Goal: Navigation & Orientation: Find specific page/section

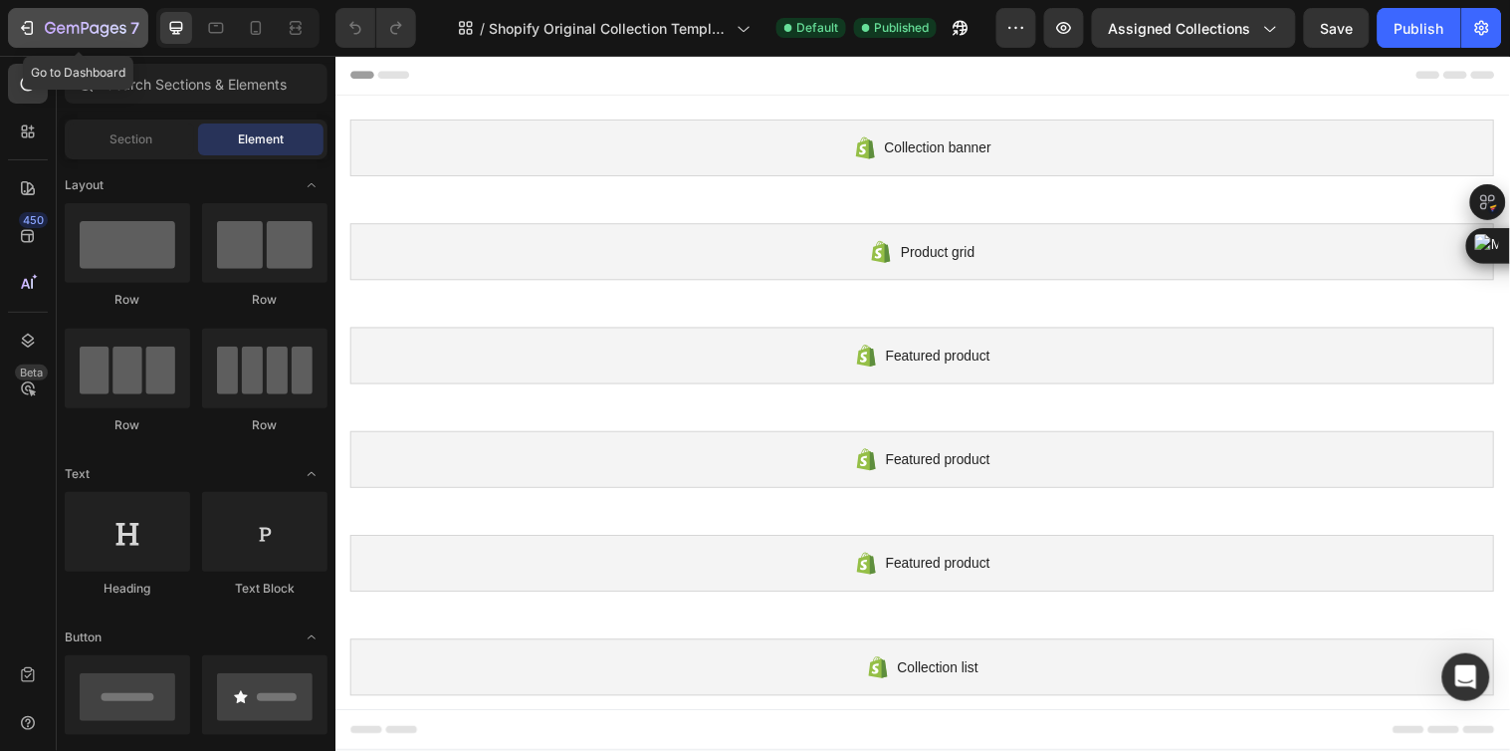
click at [27, 28] on icon "button" at bounding box center [27, 28] width 20 height 20
